Goal: Information Seeking & Learning: Learn about a topic

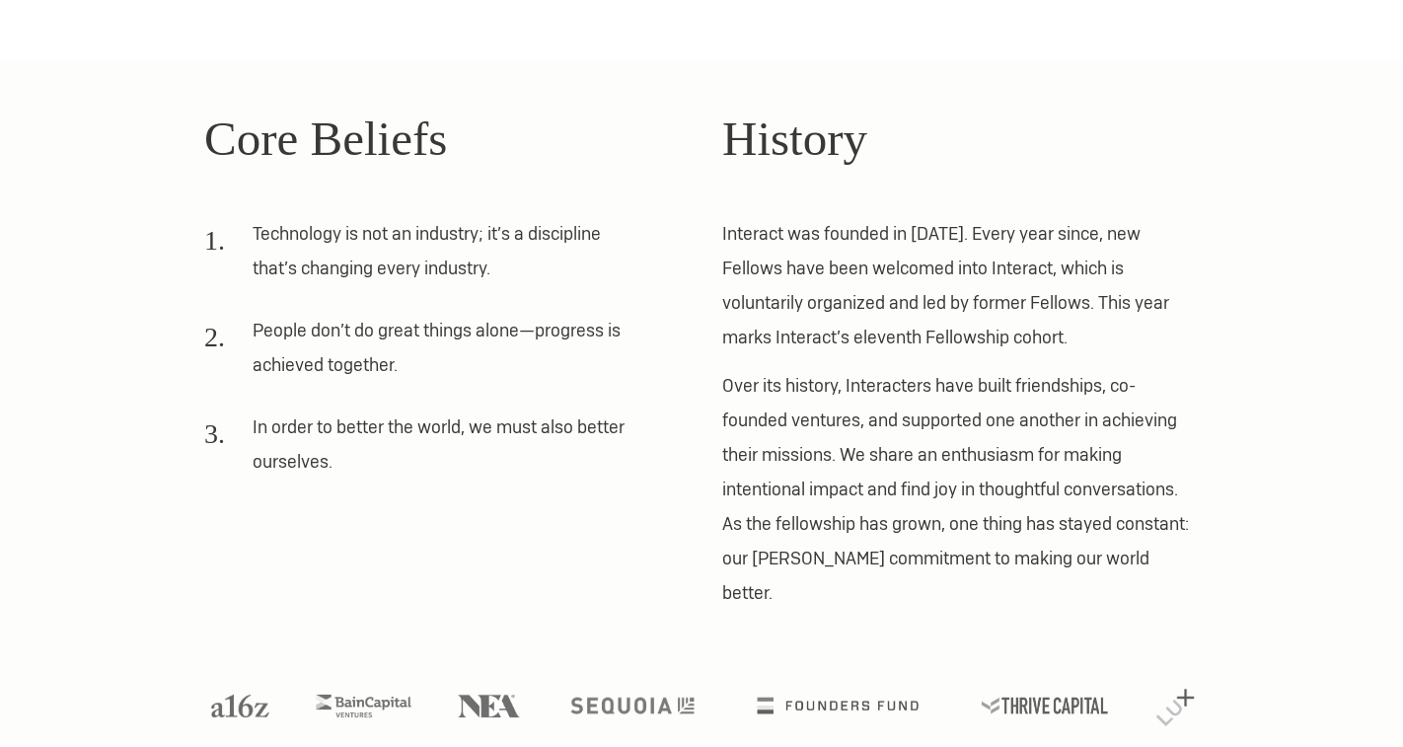
scroll to position [480, 0]
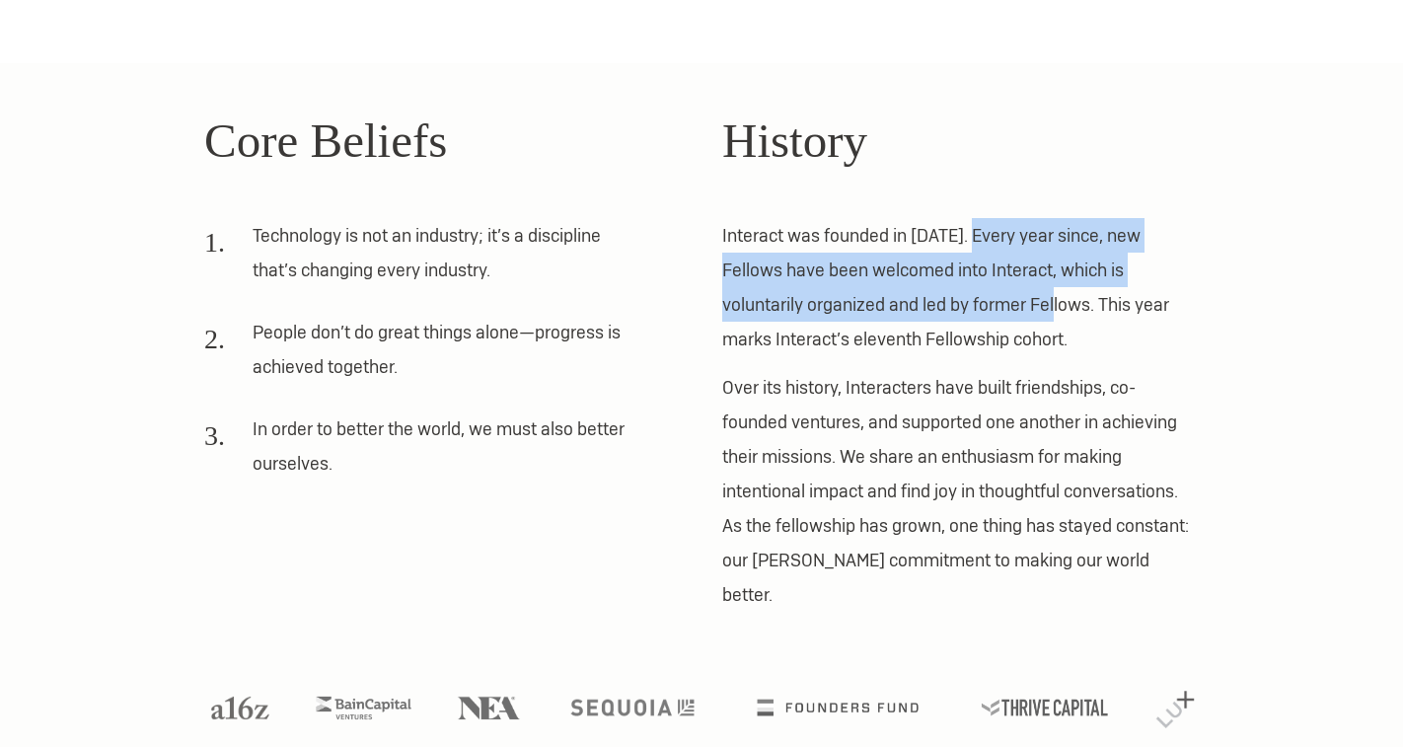
drag, startPoint x: 976, startPoint y: 232, endPoint x: 984, endPoint y: 290, distance: 58.7
click at [984, 290] on p "Interact was founded in [DATE]. Every year since, new Fellows have been welcome…" at bounding box center [960, 287] width 476 height 138
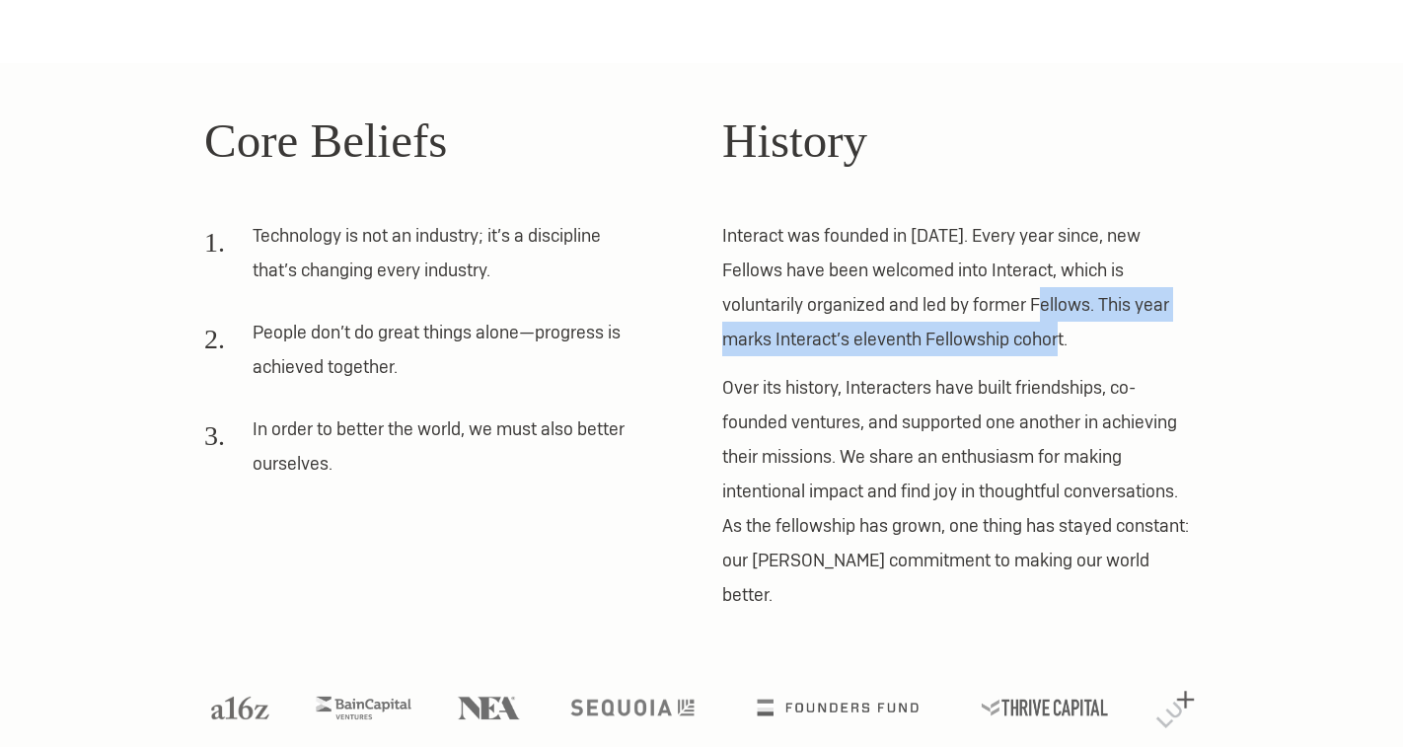
drag, startPoint x: 967, startPoint y: 299, endPoint x: 1021, endPoint y: 331, distance: 63.3
click at [1021, 331] on p "Interact was founded in [DATE]. Every year since, new Fellows have been welcome…" at bounding box center [960, 287] width 476 height 138
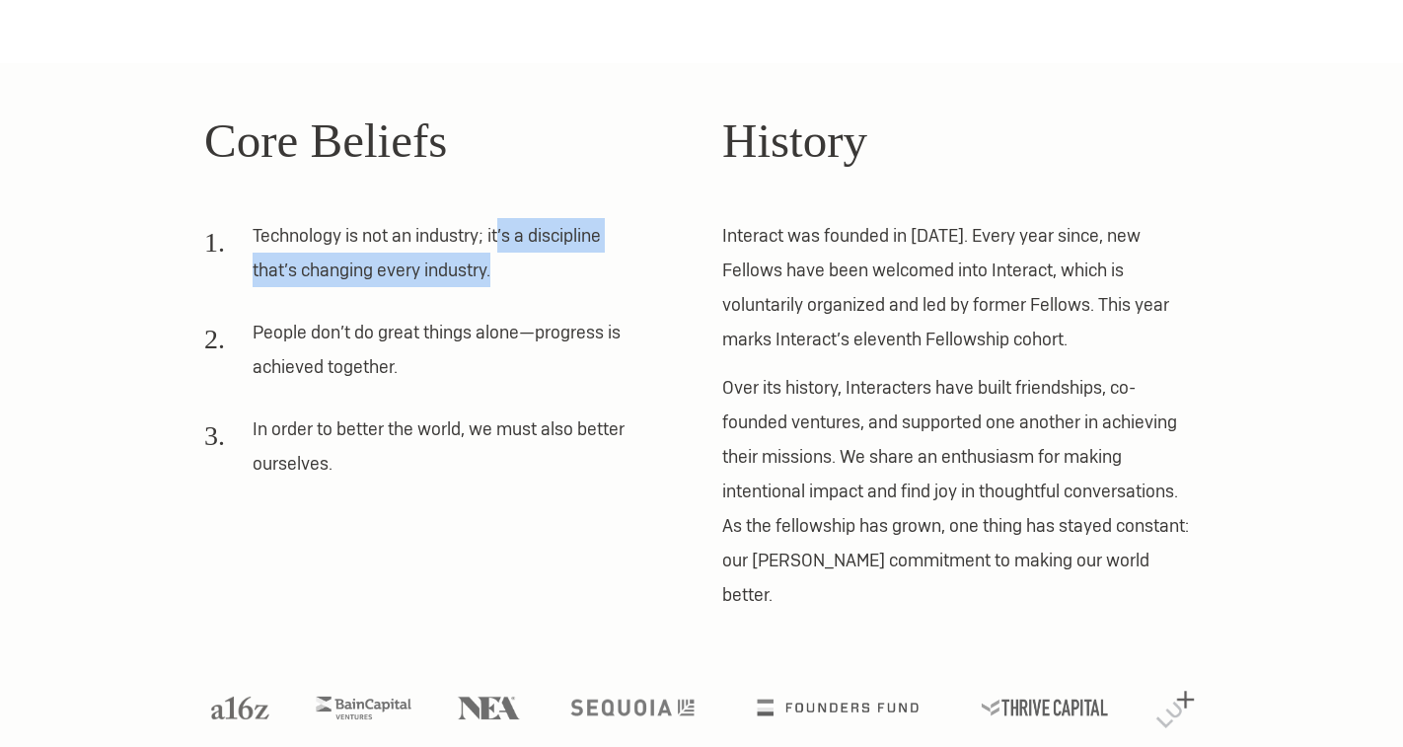
drag, startPoint x: 497, startPoint y: 236, endPoint x: 557, endPoint y: 278, distance: 73.6
click at [557, 278] on li "Technology is not an industry; it’s a discipline that’s changing every industry." at bounding box center [421, 259] width 435 height 83
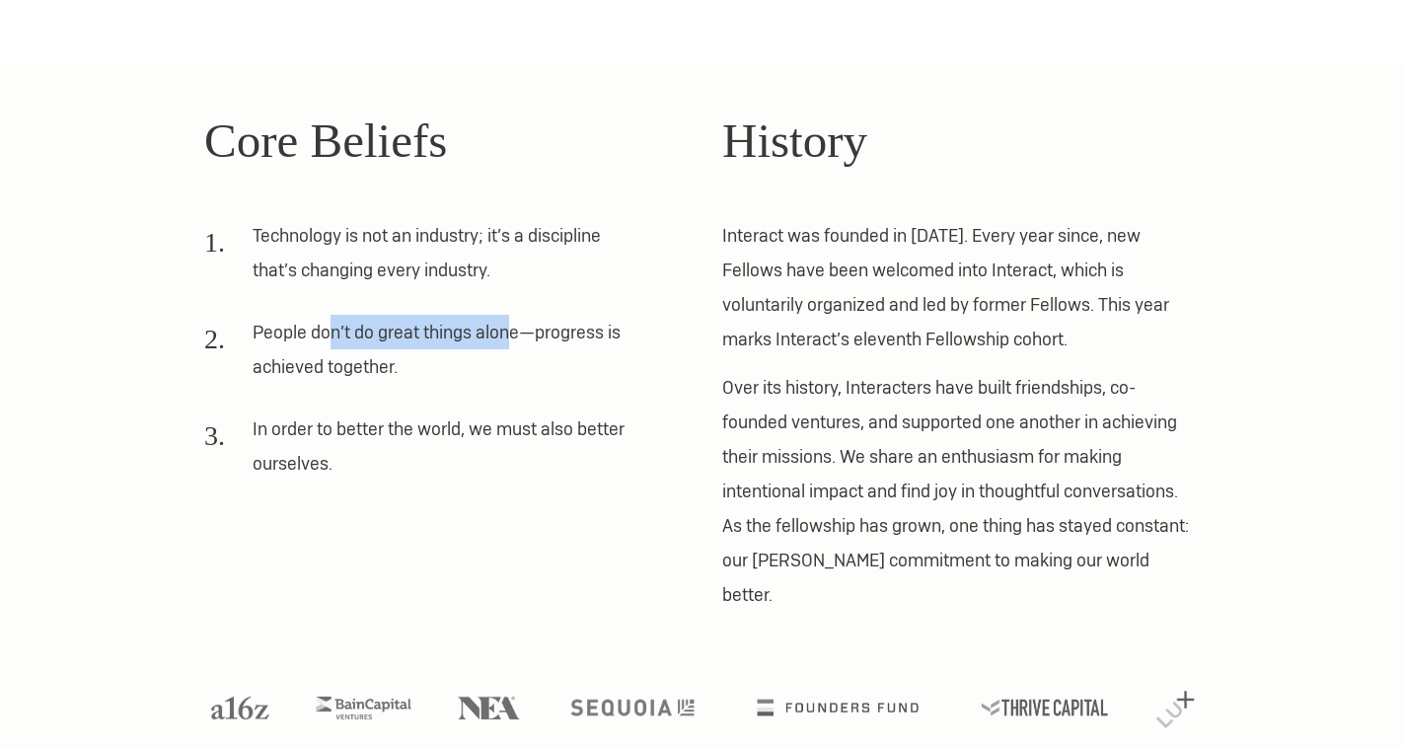
drag, startPoint x: 328, startPoint y: 322, endPoint x: 510, endPoint y: 329, distance: 181.7
click at [510, 330] on li "People don’t do great things alone—progress is achieved together." at bounding box center [421, 356] width 435 height 83
click at [510, 329] on li "People don’t do great things alone—progress is achieved together." at bounding box center [421, 356] width 435 height 83
click at [986, 526] on p "Over its history, Interacters have built friendships, co-founded ventures, and …" at bounding box center [960, 491] width 476 height 242
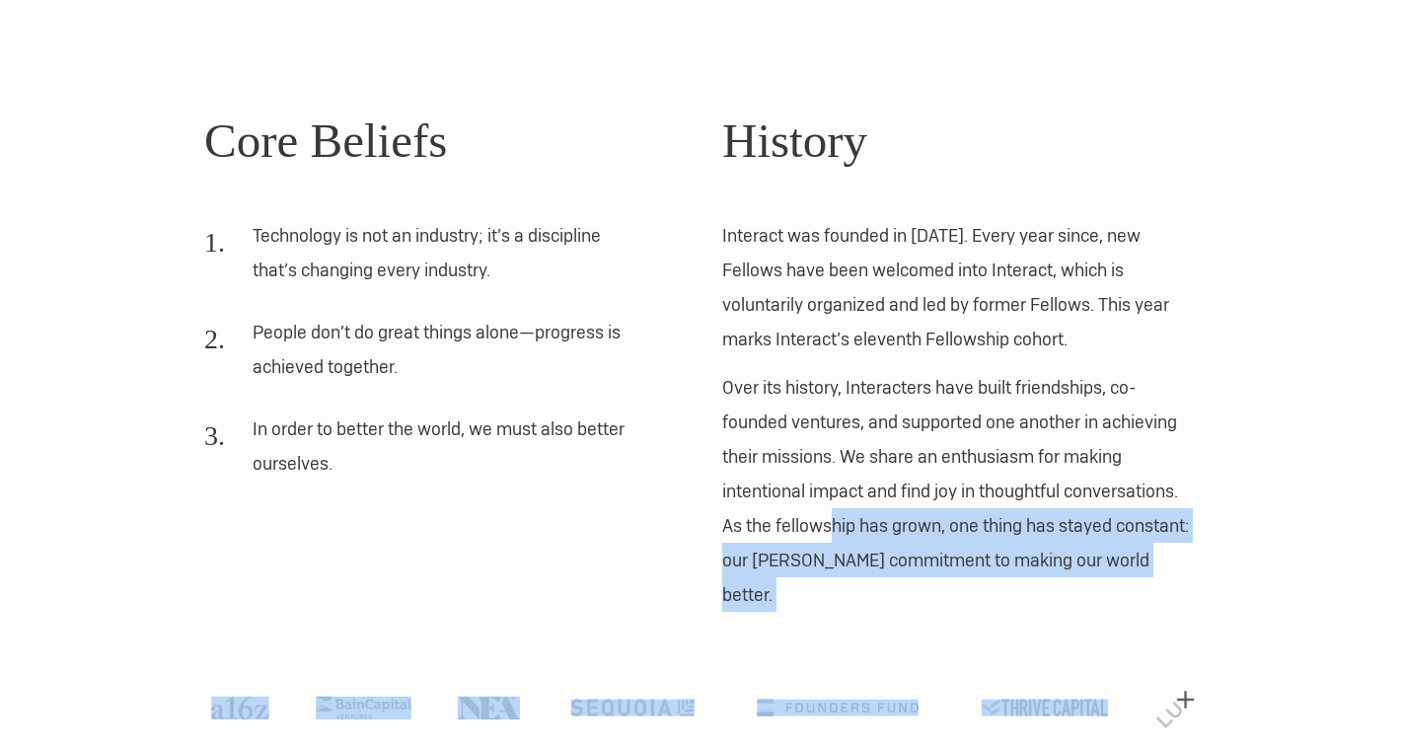
drag, startPoint x: 831, startPoint y: 510, endPoint x: 1034, endPoint y: 578, distance: 213.3
click at [1034, 578] on section "Core Beliefs Technology is not an industry; it’s a discipline that’s changing e…" at bounding box center [701, 422] width 1403 height 719
click at [1034, 612] on div at bounding box center [701, 676] width 1036 height 129
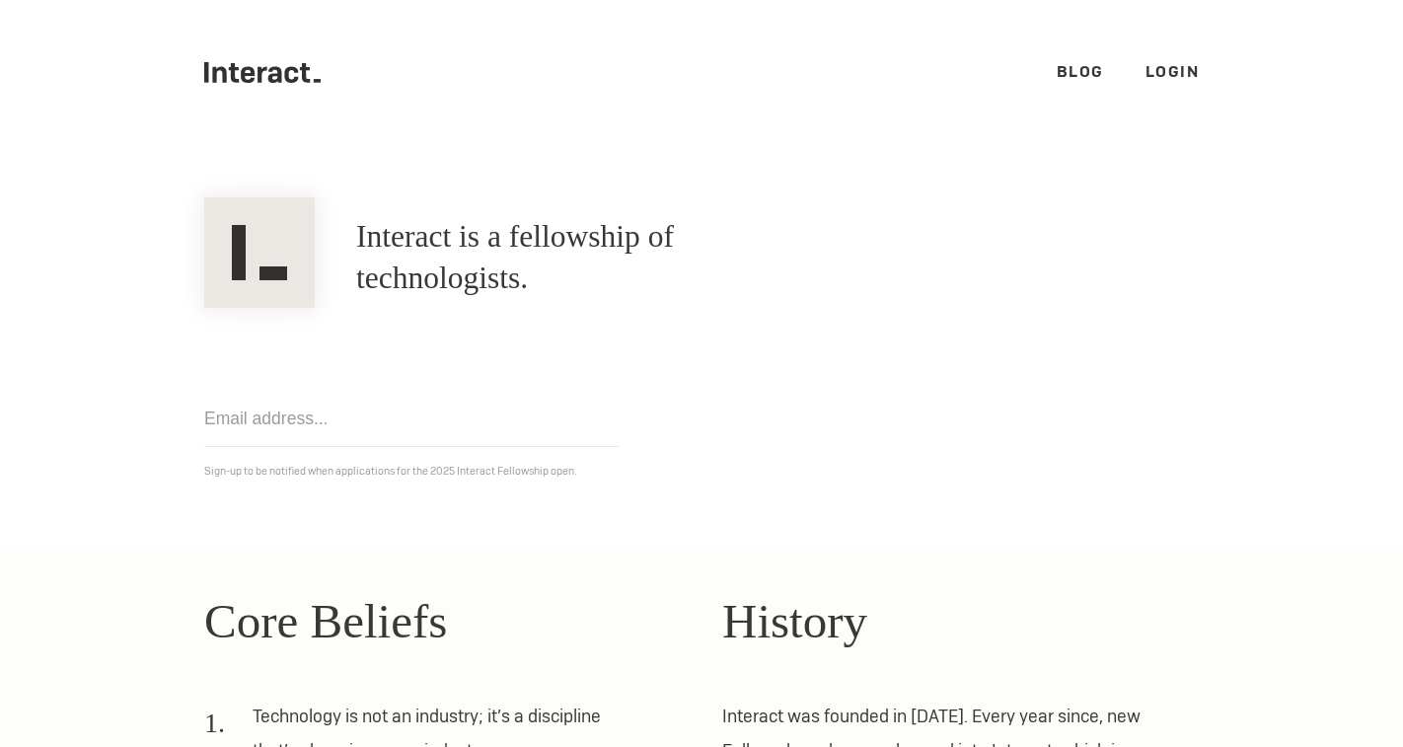
scroll to position [0, 0]
click at [1078, 66] on link "Blog" at bounding box center [1079, 71] width 47 height 21
click at [1079, 82] on li "Blog" at bounding box center [1079, 72] width 47 height 21
click at [1077, 59] on ul ".cls-1{fill:#33312f;} interact-brand-logotype-black Blog Login" at bounding box center [701, 72] width 994 height 145
click at [1076, 71] on link "Blog" at bounding box center [1079, 71] width 47 height 21
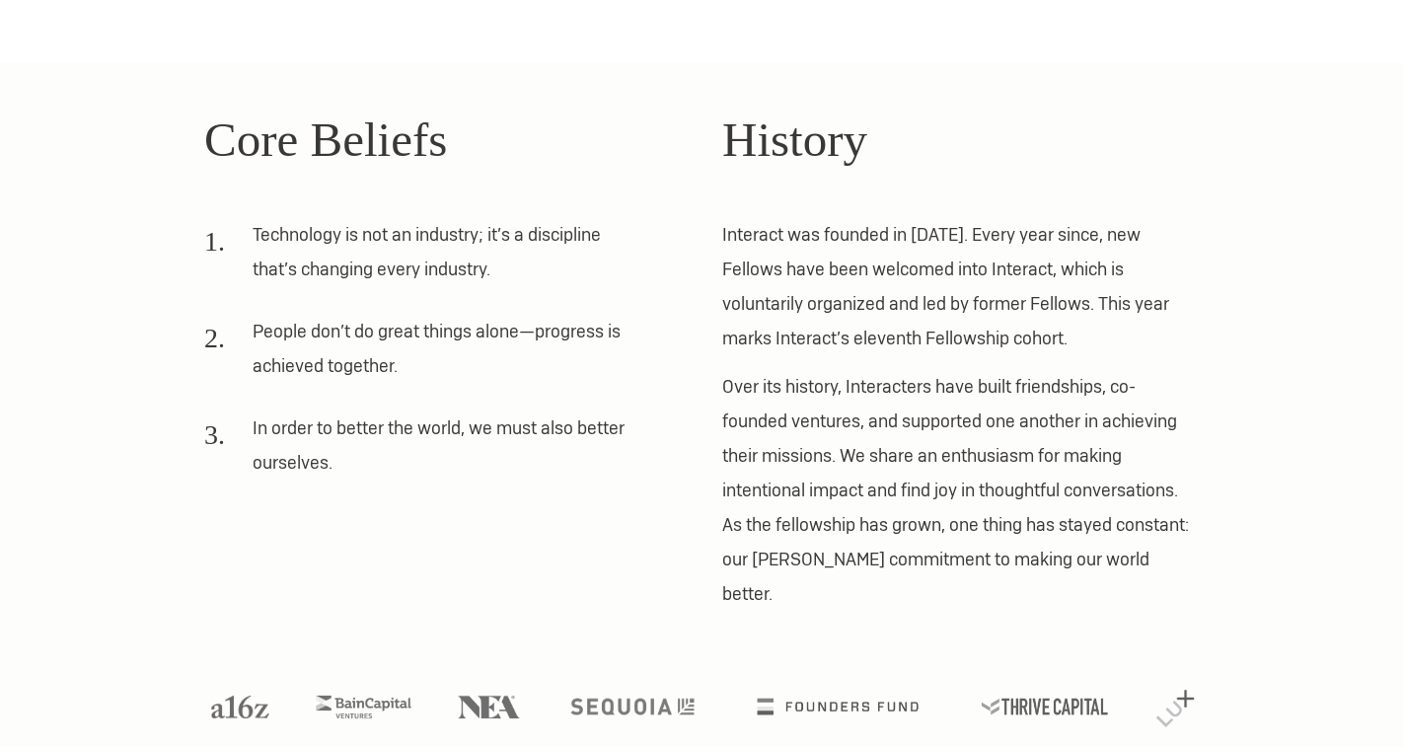
scroll to position [480, 0]
